Goal: Task Accomplishment & Management: Use online tool/utility

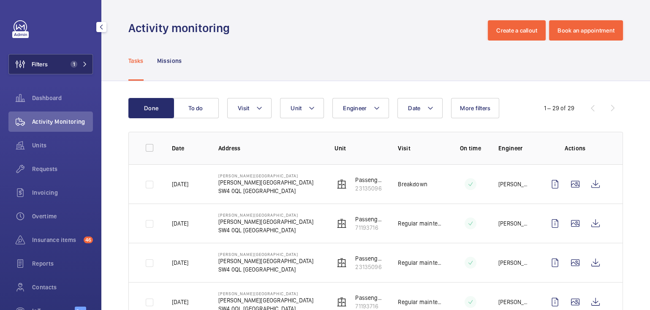
drag, startPoint x: 46, startPoint y: 58, endPoint x: 66, endPoint y: 58, distance: 19.4
click at [46, 58] on span "Filters" at bounding box center [28, 64] width 39 height 20
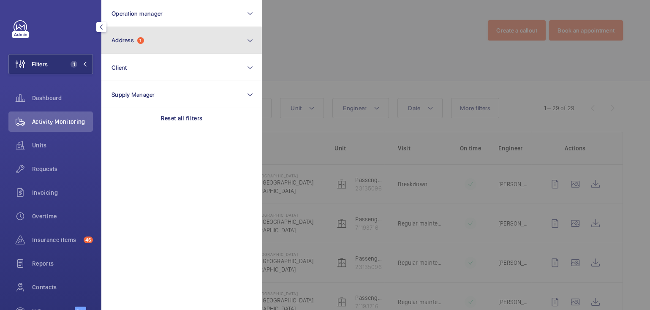
click at [181, 46] on button "Address 1" at bounding box center [181, 40] width 160 height 27
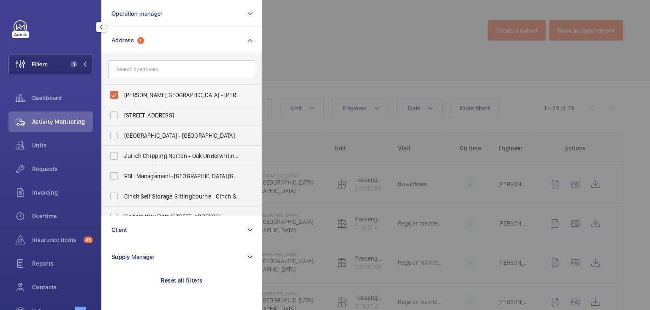
click at [142, 95] on span "[PERSON_NAME][GEOGRAPHIC_DATA] - [PERSON_NAME][GEOGRAPHIC_DATA]" at bounding box center [182, 95] width 116 height 8
click at [122, 95] on input "[PERSON_NAME][GEOGRAPHIC_DATA] - [PERSON_NAME][GEOGRAPHIC_DATA]" at bounding box center [114, 95] width 17 height 17
checkbox input "false"
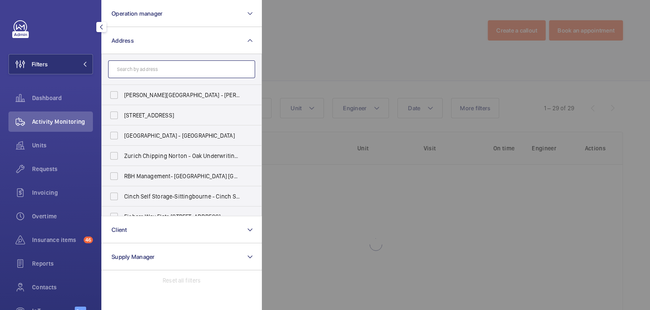
click at [155, 66] on input "text" at bounding box center [181, 69] width 147 height 18
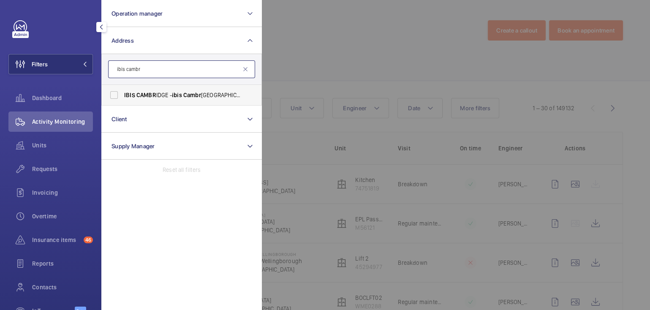
type input "ibis cambr"
click at [179, 89] on label "IBIS CAMBR IDGE - ibis [GEOGRAPHIC_DATA], CAMBR IDGE CB1 2GA" at bounding box center [175, 95] width 147 height 20
click at [122, 89] on input "IBIS CAMBR IDGE - ibis [GEOGRAPHIC_DATA], CAMBR IDGE CB1 2GA" at bounding box center [114, 95] width 17 height 17
checkbox input "true"
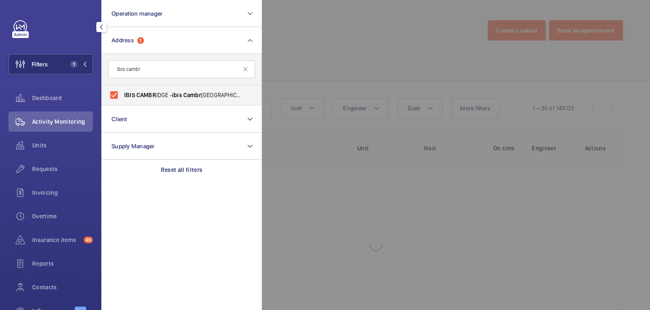
click at [326, 62] on div at bounding box center [587, 155] width 650 height 310
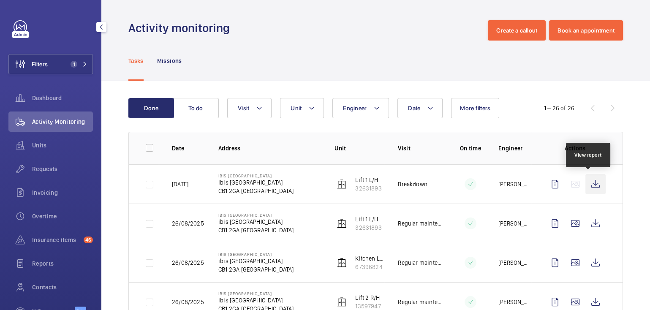
click at [587, 184] on wm-front-icon-button at bounding box center [595, 184] width 20 height 20
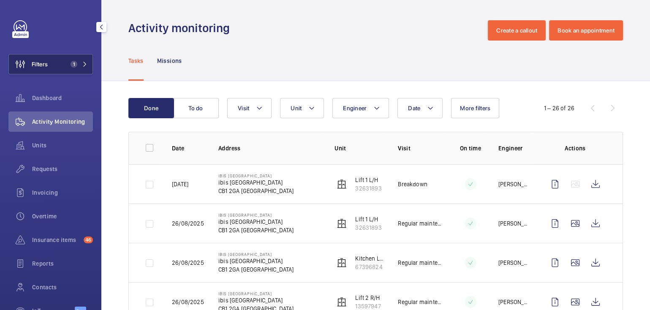
click at [34, 66] on span "Filters" at bounding box center [40, 64] width 16 height 8
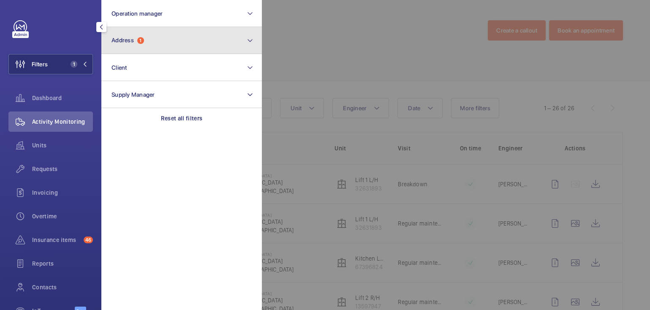
drag, startPoint x: 138, startPoint y: 41, endPoint x: 141, endPoint y: 44, distance: 4.6
click at [138, 41] on span "1" at bounding box center [140, 40] width 7 height 7
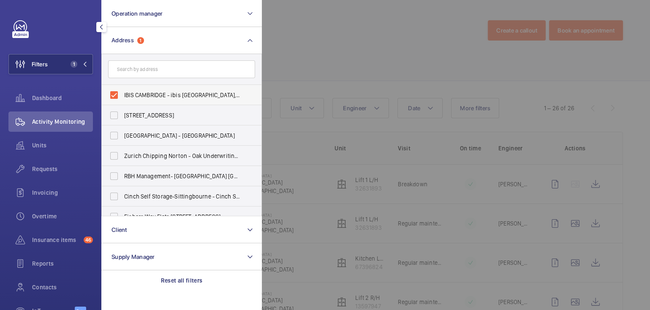
click at [149, 94] on span "IBIS CAMBRIDGE - ibis [GEOGRAPHIC_DATA], [GEOGRAPHIC_DATA]" at bounding box center [182, 95] width 116 height 8
click at [122, 94] on input "IBIS CAMBRIDGE - ibis [GEOGRAPHIC_DATA], [GEOGRAPHIC_DATA]" at bounding box center [114, 95] width 17 height 17
checkbox input "false"
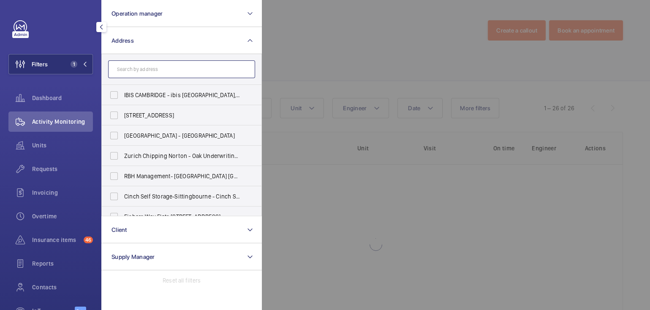
click at [163, 68] on input "text" at bounding box center [181, 69] width 147 height 18
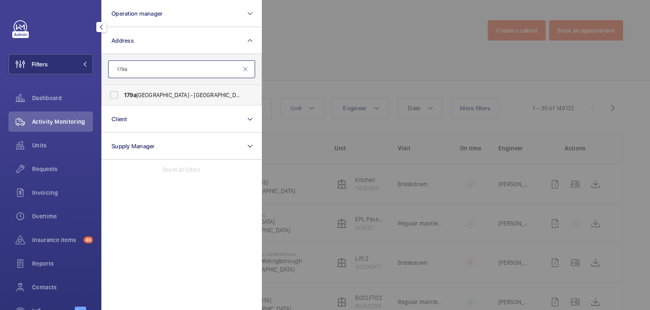
type input "179a"
click at [188, 98] on span "[STREET_ADDRESS] ([GEOGRAPHIC_DATA]) [STREET_ADDRESS]" at bounding box center [182, 95] width 116 height 8
click at [122, 98] on input "[STREET_ADDRESS] ([GEOGRAPHIC_DATA]) [STREET_ADDRESS]" at bounding box center [114, 95] width 17 height 17
checkbox input "true"
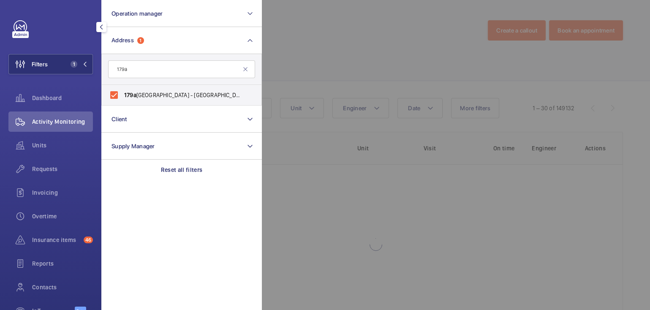
click at [315, 43] on div at bounding box center [587, 155] width 650 height 310
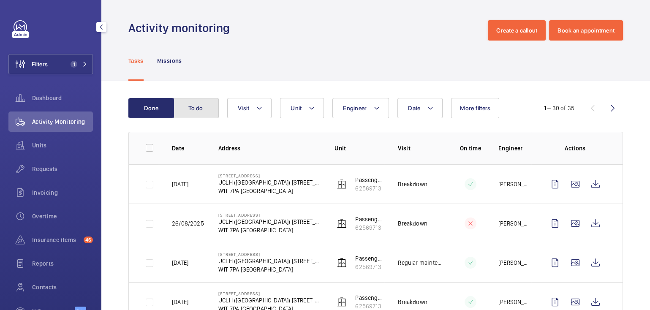
click at [206, 105] on button "To do" at bounding box center [196, 108] width 46 height 20
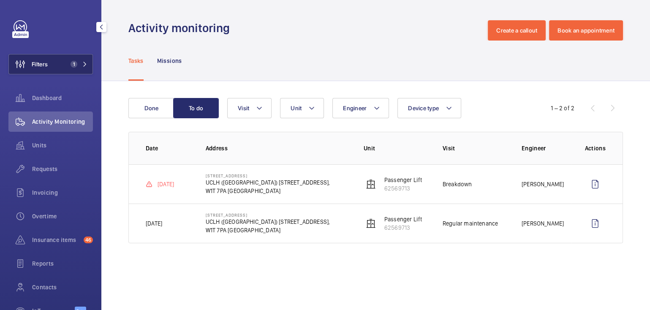
drag, startPoint x: 66, startPoint y: 64, endPoint x: 83, endPoint y: 56, distance: 18.7
click at [70, 63] on span "1" at bounding box center [73, 64] width 7 height 7
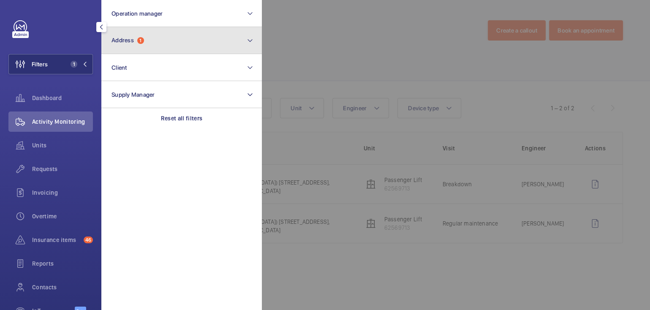
click at [139, 40] on span "1" at bounding box center [140, 40] width 7 height 7
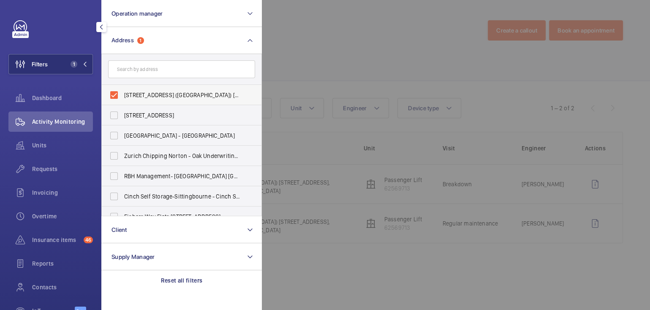
click at [139, 85] on label "[STREET_ADDRESS] ([GEOGRAPHIC_DATA]) [STREET_ADDRESS]" at bounding box center [175, 95] width 147 height 20
click at [122, 87] on input "[STREET_ADDRESS] ([GEOGRAPHIC_DATA]) [STREET_ADDRESS]" at bounding box center [114, 95] width 17 height 17
checkbox input "false"
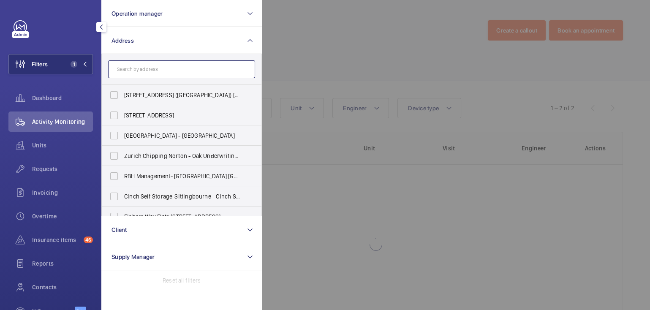
click at [147, 71] on input "text" at bounding box center [181, 69] width 147 height 18
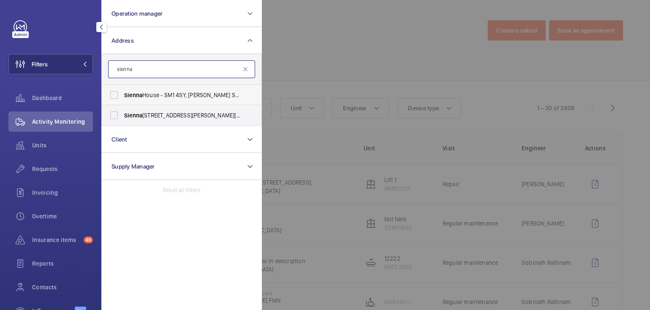
type input "sienna"
click at [159, 97] on span "Sienna House - SM1 4SY, [PERSON_NAME] SM1 4SY" at bounding box center [182, 95] width 116 height 8
click at [122, 97] on input "Sienna House - SM1 4SY, [PERSON_NAME] SM1 4SY" at bounding box center [114, 95] width 17 height 17
checkbox input "true"
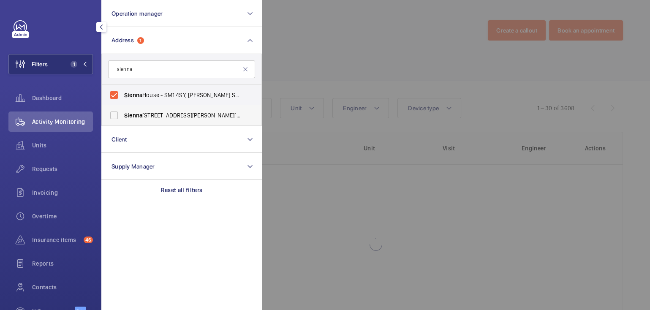
click at [154, 119] on label "[GEOGRAPHIC_DATA] - [PERSON_NAME][STREET_ADDRESS][PERSON_NAME]" at bounding box center [175, 115] width 147 height 20
click at [122, 119] on input "[GEOGRAPHIC_DATA] - [PERSON_NAME][STREET_ADDRESS][PERSON_NAME]" at bounding box center [114, 115] width 17 height 17
checkbox input "true"
click at [352, 39] on div at bounding box center [587, 155] width 650 height 310
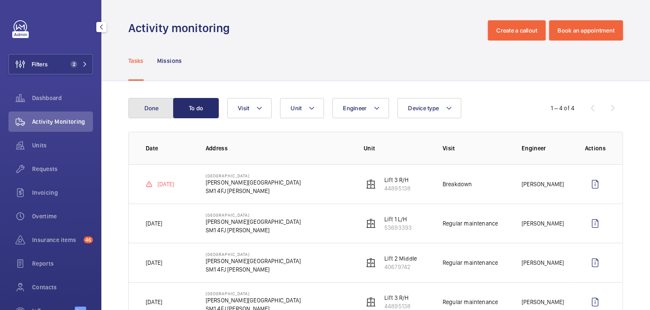
click at [163, 116] on button "Done" at bounding box center [151, 108] width 46 height 20
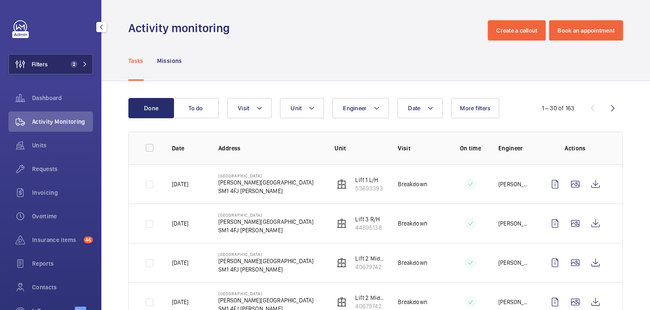
click at [59, 69] on button "Filters 2" at bounding box center [50, 64] width 84 height 20
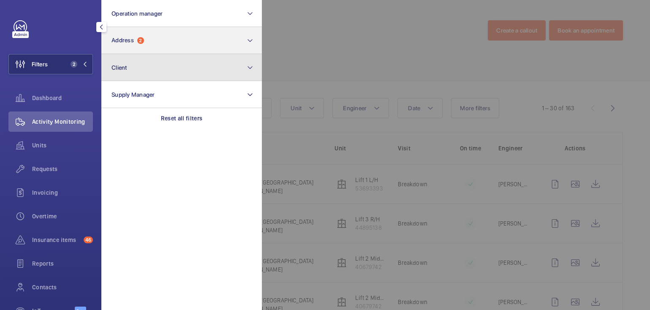
drag, startPoint x: 159, startPoint y: 59, endPoint x: 167, endPoint y: 53, distance: 10.0
click at [160, 59] on button "Client" at bounding box center [181, 67] width 160 height 27
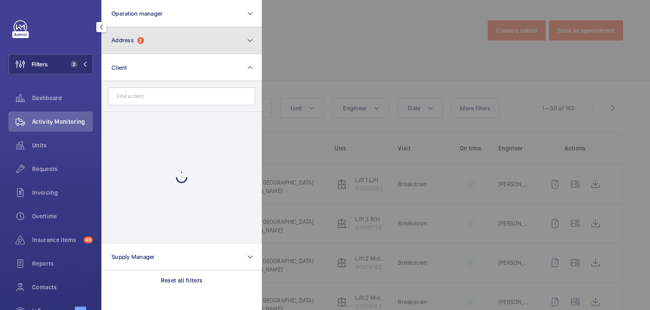
click at [178, 46] on button "Address 2" at bounding box center [181, 40] width 160 height 27
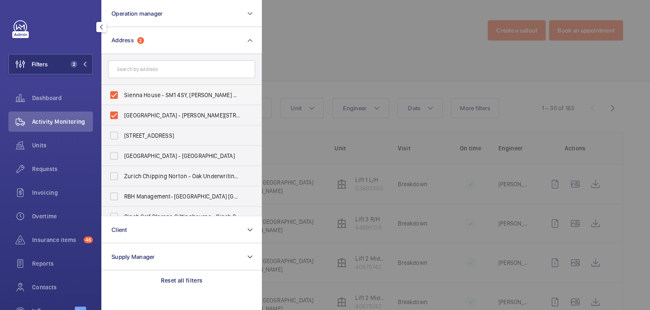
click at [156, 99] on span "Sienna House - SM1 4SY, [PERSON_NAME] SM1 4SY" at bounding box center [182, 95] width 116 height 8
click at [122, 99] on input "Sienna House - SM1 4SY, [PERSON_NAME] SM1 4SY" at bounding box center [114, 95] width 17 height 17
checkbox input "false"
click at [150, 116] on span "[GEOGRAPHIC_DATA] - [PERSON_NAME][STREET_ADDRESS][PERSON_NAME]" at bounding box center [182, 115] width 116 height 8
click at [122, 116] on input "[GEOGRAPHIC_DATA] - [PERSON_NAME][STREET_ADDRESS][PERSON_NAME]" at bounding box center [114, 115] width 17 height 17
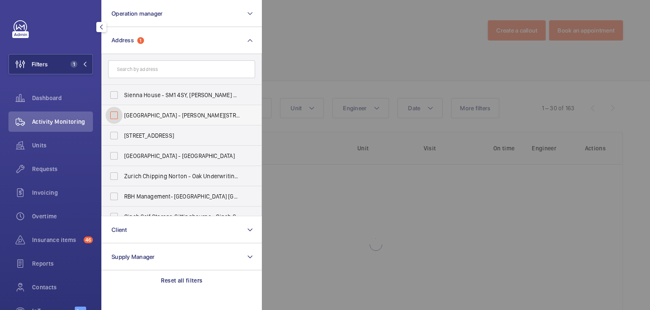
checkbox input "false"
click at [167, 62] on input "text" at bounding box center [181, 69] width 147 height 18
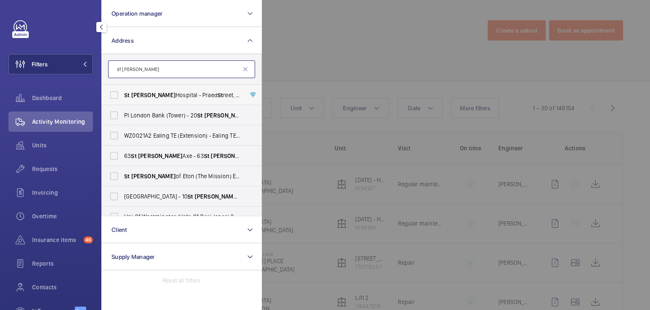
type input "st [PERSON_NAME]"
click at [157, 93] on span "[GEOGRAPHIC_DATA][PERSON_NAME][STREET_ADDRESS]" at bounding box center [182, 95] width 116 height 8
click at [122, 93] on input "[GEOGRAPHIC_DATA][PERSON_NAME][STREET_ADDRESS]" at bounding box center [114, 95] width 17 height 17
checkbox input "true"
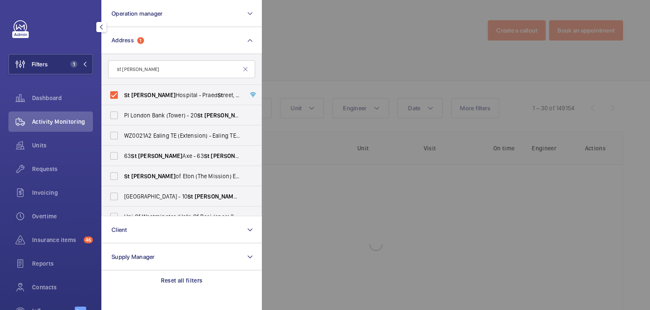
click at [287, 47] on div at bounding box center [587, 155] width 650 height 310
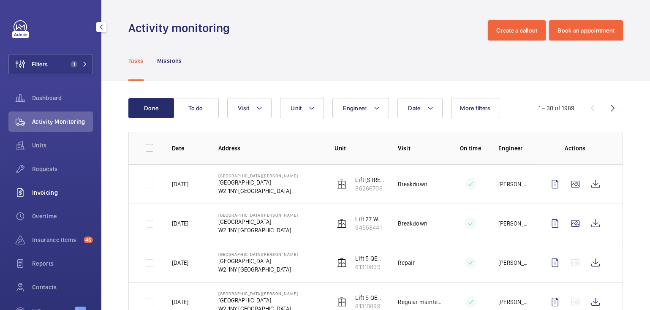
click at [55, 197] on div "Invoicing" at bounding box center [50, 192] width 84 height 20
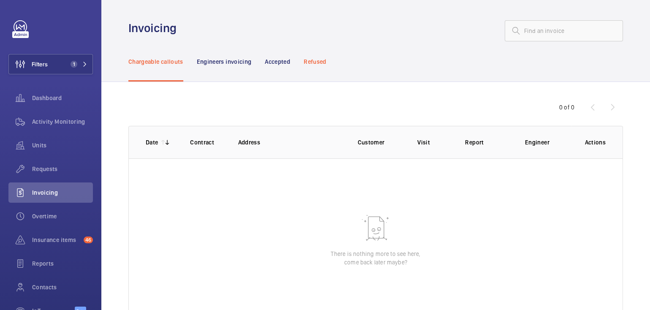
click at [318, 63] on p "Refused" at bounding box center [315, 61] width 22 height 8
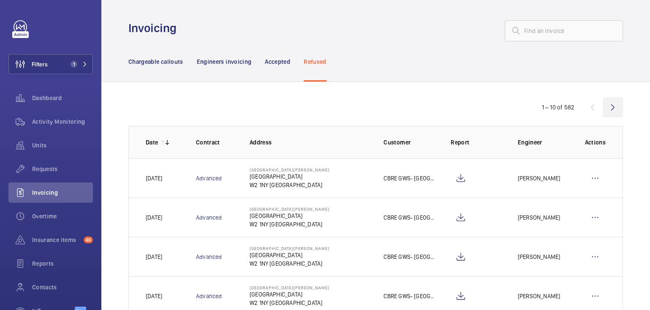
click at [602, 111] on wm-front-icon-button at bounding box center [612, 107] width 20 height 20
click at [604, 108] on wm-front-icon-button at bounding box center [612, 107] width 20 height 20
click at [604, 105] on wm-front-icon-button at bounding box center [612, 107] width 20 height 20
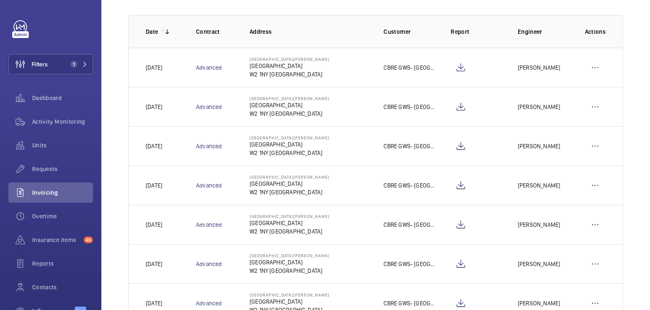
scroll to position [108, 0]
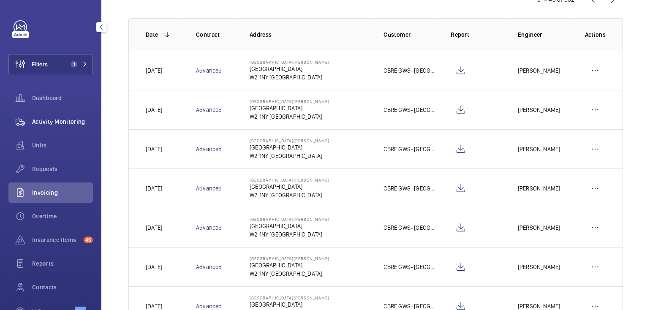
click at [54, 124] on span "Activity Monitoring" at bounding box center [62, 121] width 61 height 8
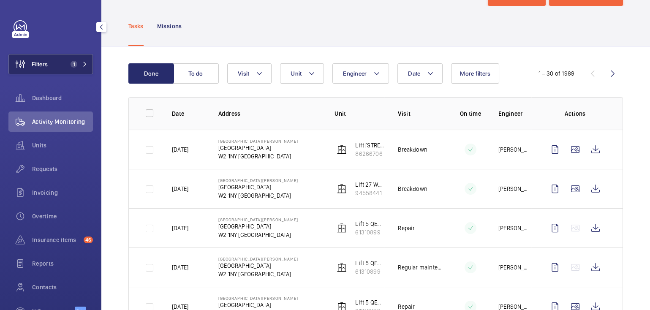
scroll to position [108, 0]
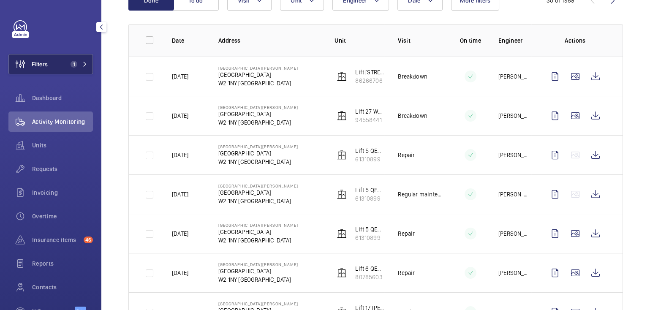
click at [65, 60] on button "Filters 1" at bounding box center [50, 64] width 84 height 20
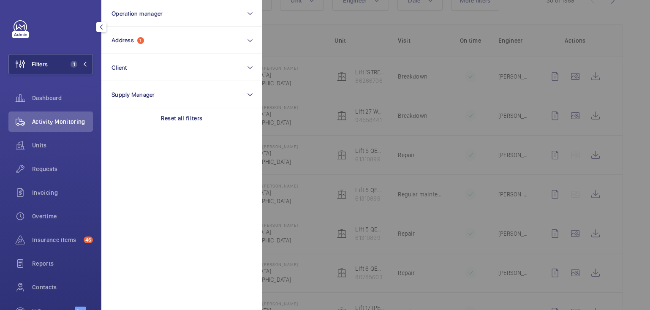
click at [410, 42] on div at bounding box center [587, 155] width 650 height 310
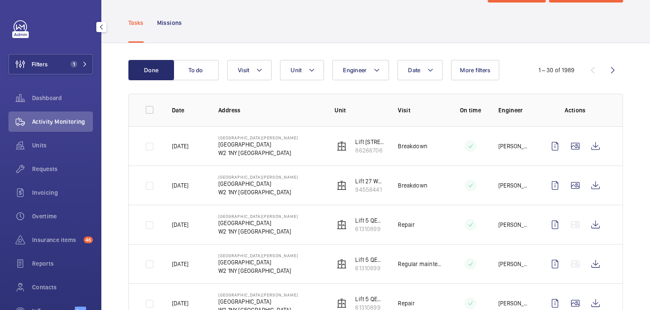
scroll to position [11, 0]
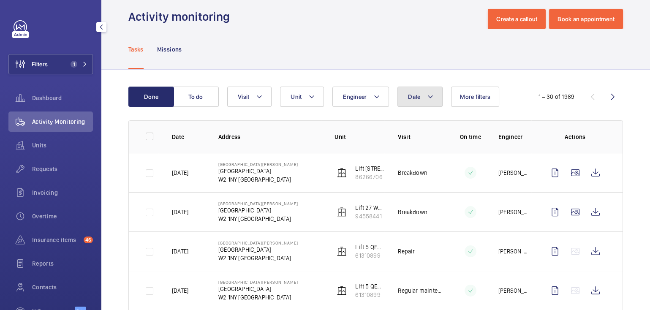
click at [423, 104] on button "Date" at bounding box center [419, 97] width 45 height 20
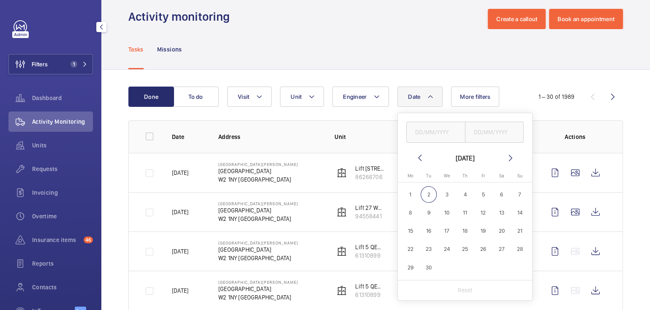
click at [423, 159] on mat-icon at bounding box center [420, 158] width 10 height 10
click at [442, 242] on span "18" at bounding box center [447, 249] width 16 height 16
type input "[DATE]"
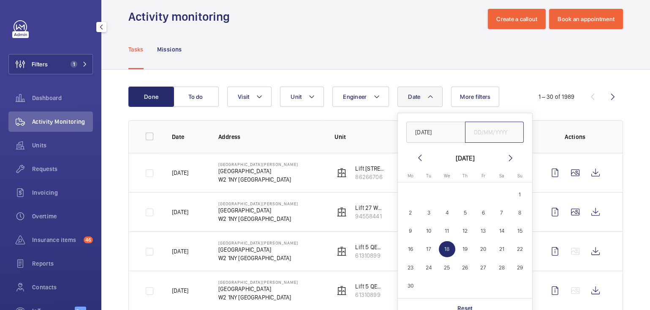
click at [484, 132] on input "text" at bounding box center [494, 132] width 59 height 21
click at [445, 249] on span "18" at bounding box center [447, 249] width 16 height 16
type input "[DATE]"
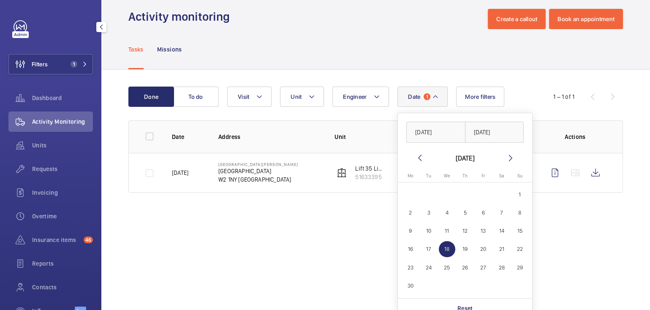
click at [426, 41] on div "Tasks Missions" at bounding box center [375, 49] width 494 height 40
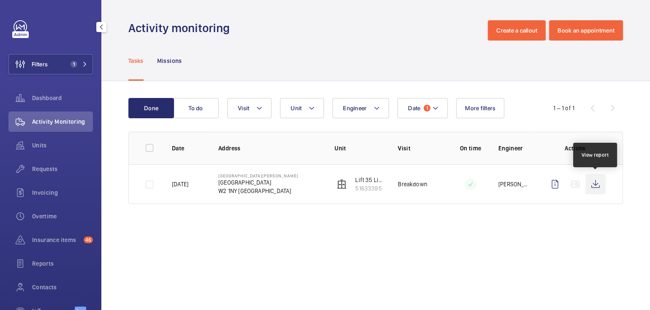
click at [596, 187] on wm-front-icon-button at bounding box center [595, 184] width 20 height 20
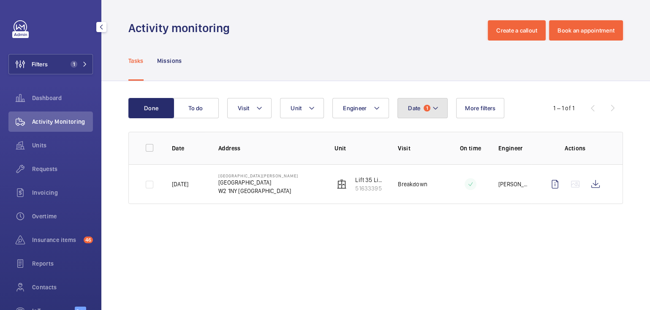
click at [428, 109] on span "1" at bounding box center [426, 108] width 7 height 7
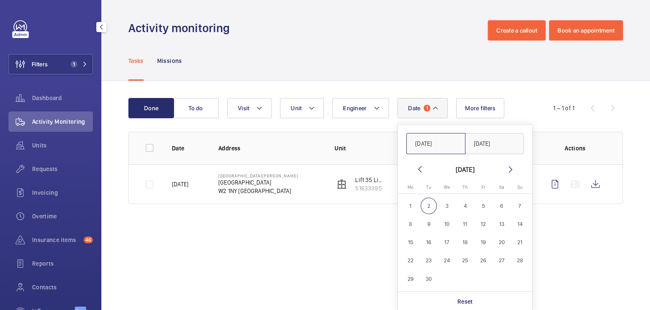
click at [433, 146] on input "[DATE]" at bounding box center [435, 143] width 59 height 21
click at [419, 165] on mat-icon at bounding box center [420, 169] width 10 height 10
click at [442, 210] on span "2" at bounding box center [447, 206] width 16 height 16
type input "02/07/2025"
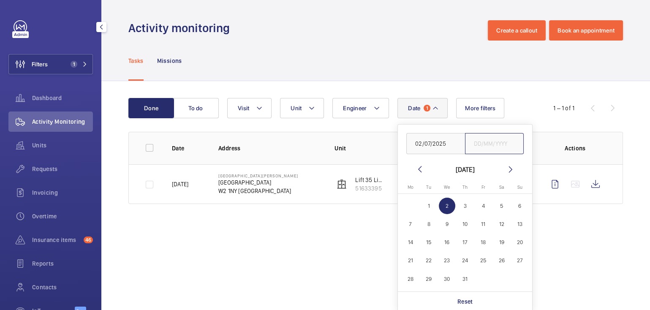
click at [498, 142] on input "text" at bounding box center [494, 143] width 59 height 21
click at [445, 203] on span "2" at bounding box center [447, 206] width 16 height 16
type input "02/07/2025"
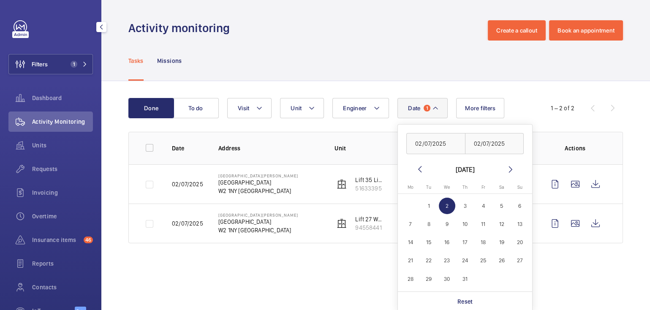
click at [392, 53] on div "Tasks Missions" at bounding box center [375, 61] width 494 height 40
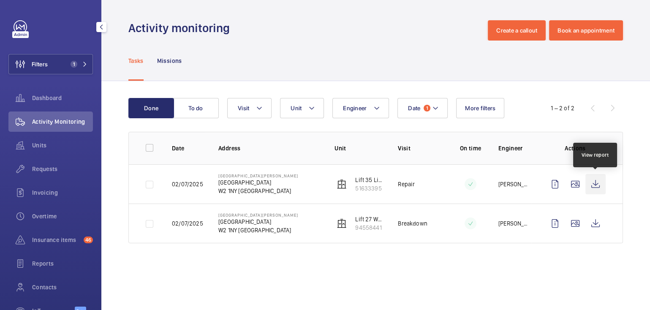
click at [599, 182] on wm-front-icon-button at bounding box center [595, 184] width 20 height 20
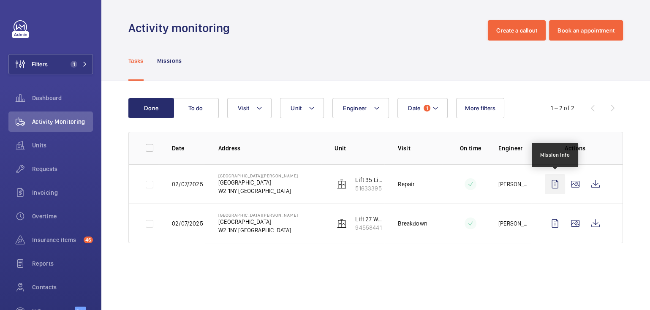
click at [557, 184] on wm-front-icon-button at bounding box center [555, 184] width 20 height 20
